Goal: Task Accomplishment & Management: Complete application form

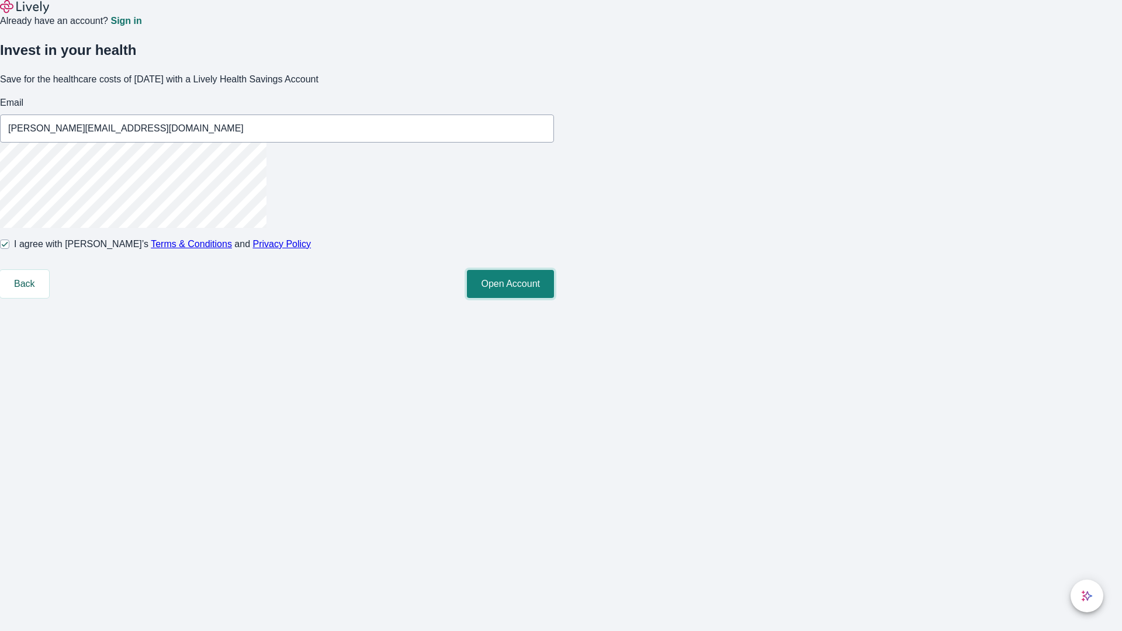
click at [554, 298] on button "Open Account" at bounding box center [510, 284] width 87 height 28
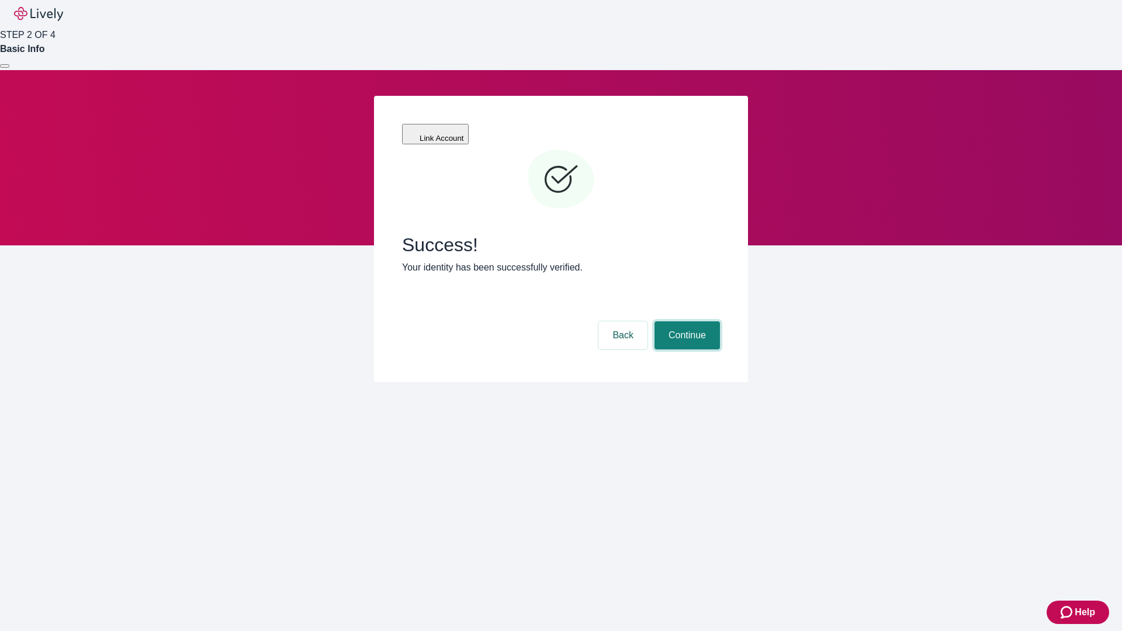
click at [686, 321] on button "Continue" at bounding box center [687, 335] width 65 height 28
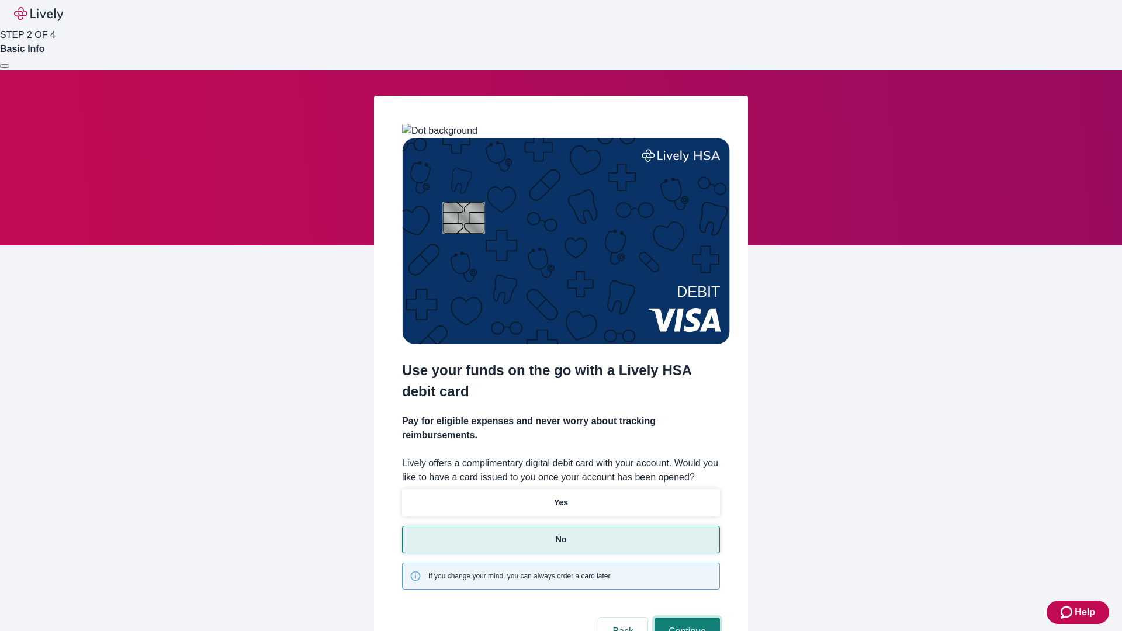
click at [686, 618] on button "Continue" at bounding box center [687, 632] width 65 height 28
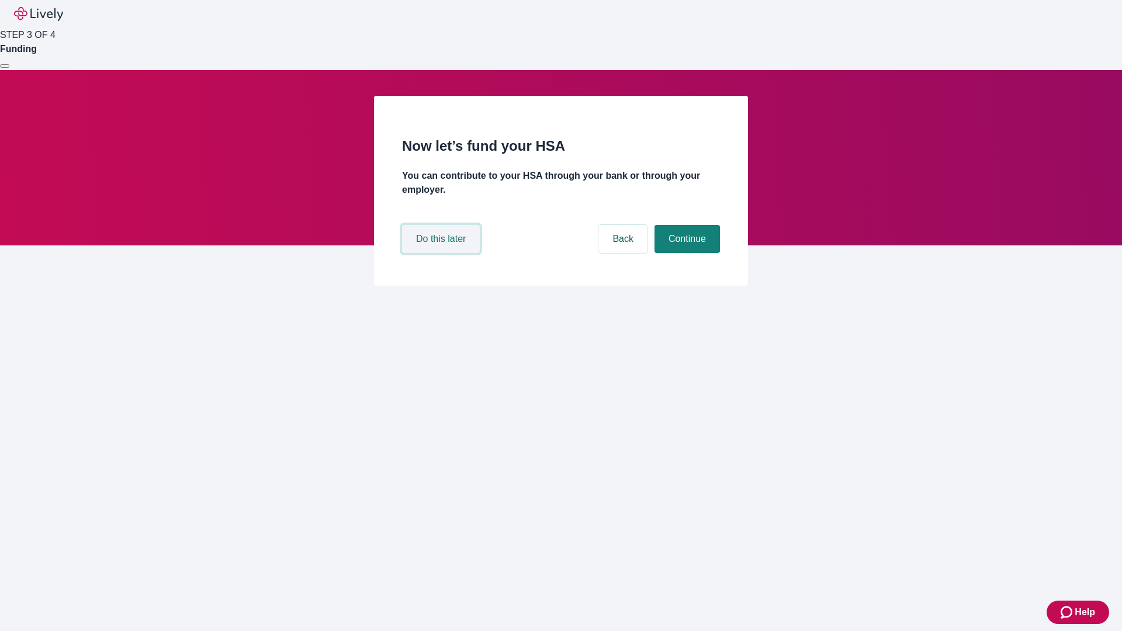
click at [442, 253] on button "Do this later" at bounding box center [441, 239] width 78 height 28
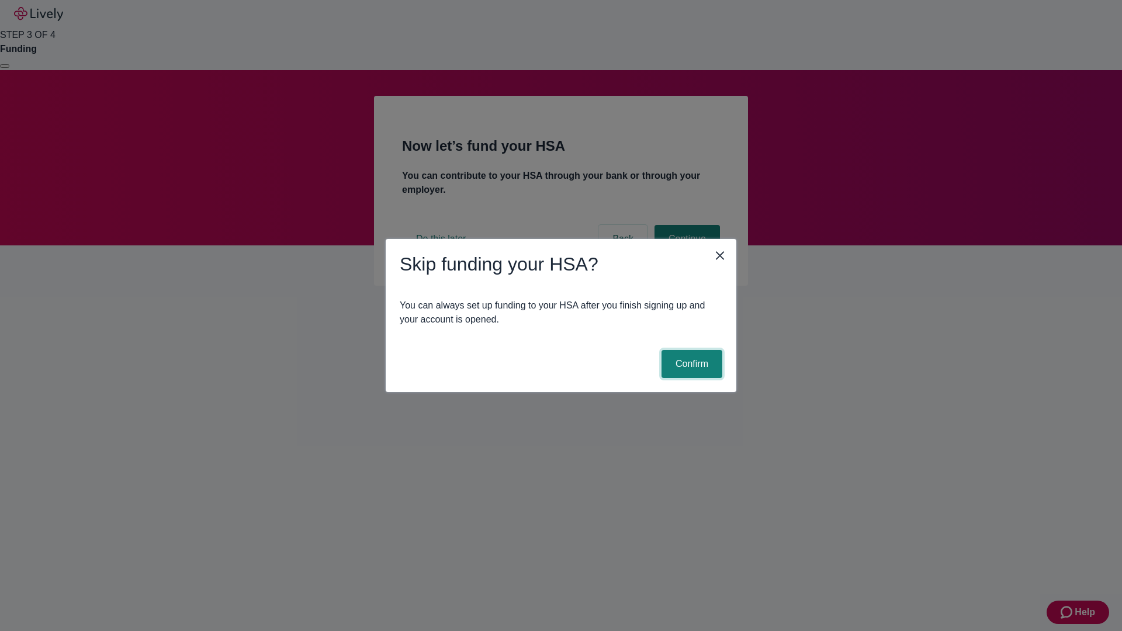
click at [690, 364] on button "Confirm" at bounding box center [692, 364] width 61 height 28
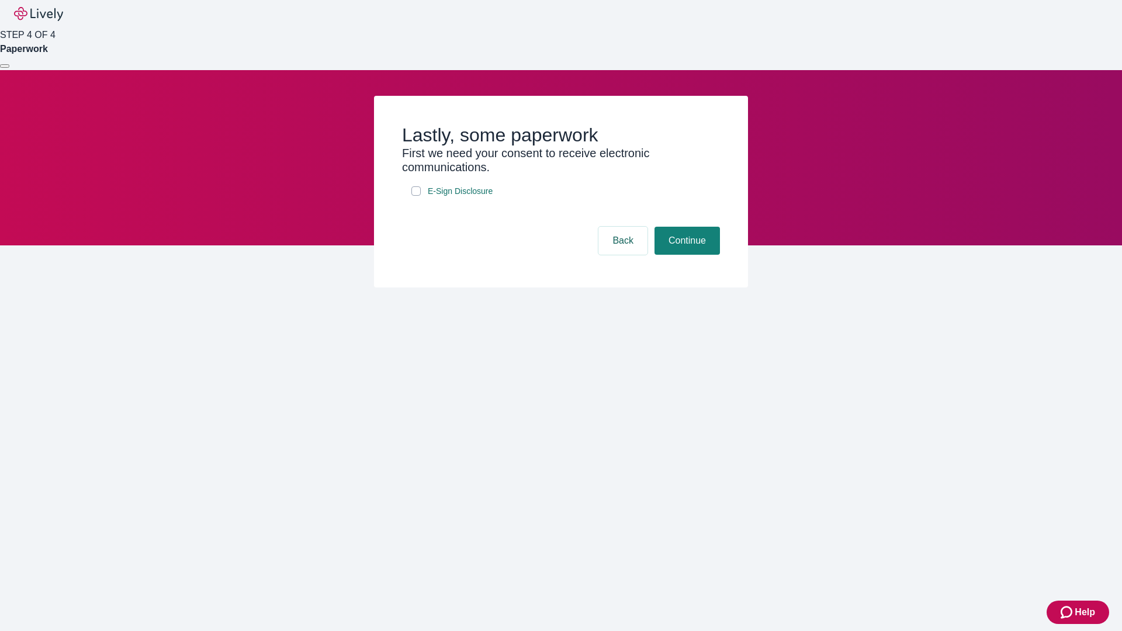
click at [416, 196] on input "E-Sign Disclosure" at bounding box center [415, 190] width 9 height 9
checkbox input "true"
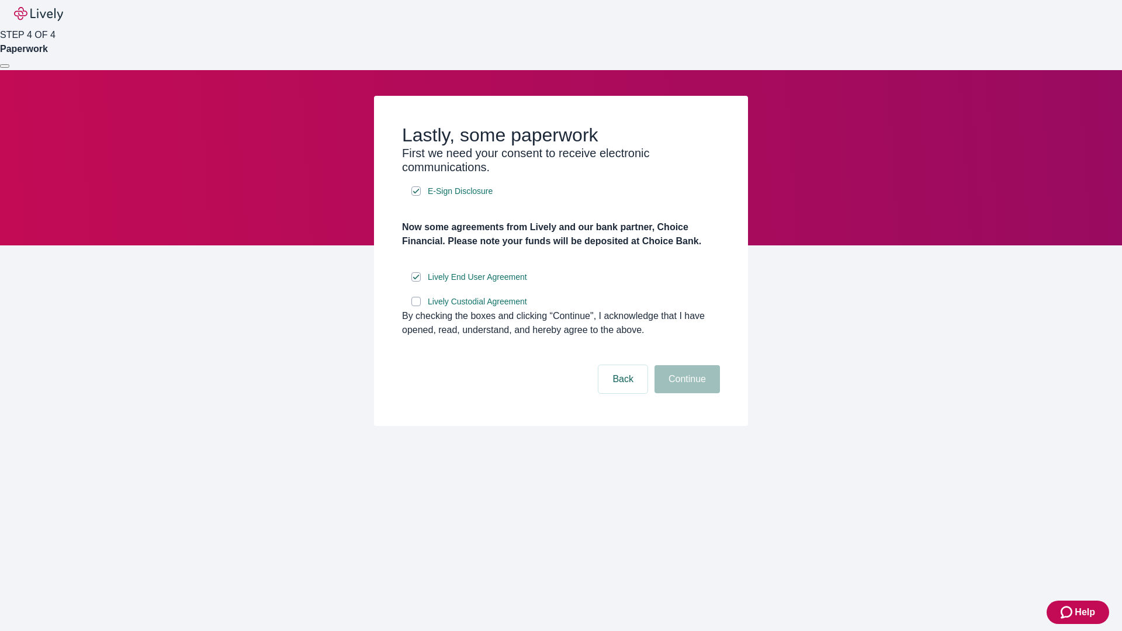
click at [416, 306] on input "Lively Custodial Agreement" at bounding box center [415, 301] width 9 height 9
checkbox input "true"
click at [686, 393] on button "Continue" at bounding box center [687, 379] width 65 height 28
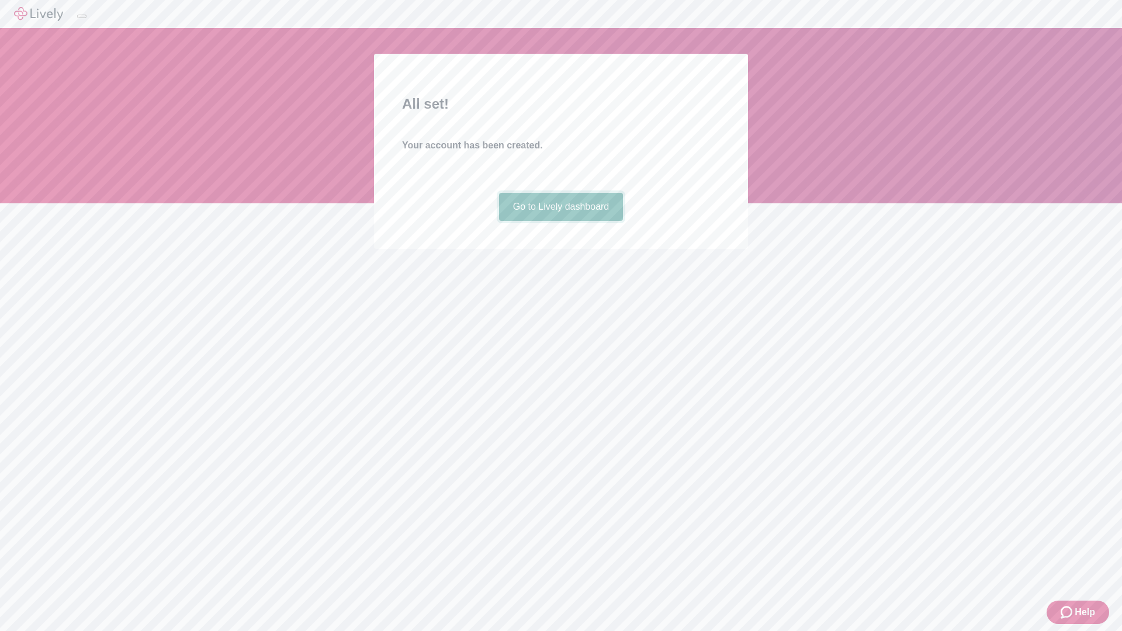
click at [560, 221] on link "Go to Lively dashboard" at bounding box center [561, 207] width 124 height 28
